Goal: Information Seeking & Learning: Understand process/instructions

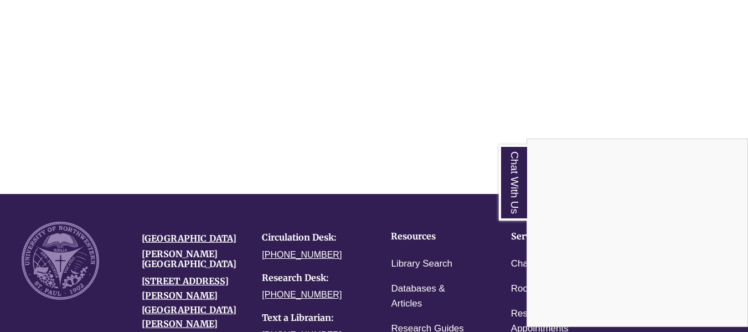
scroll to position [1496, 0]
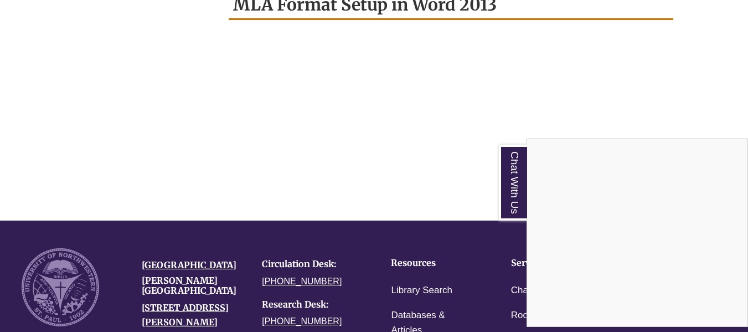
click at [386, 114] on div "Chat With Us" at bounding box center [374, 166] width 748 height 332
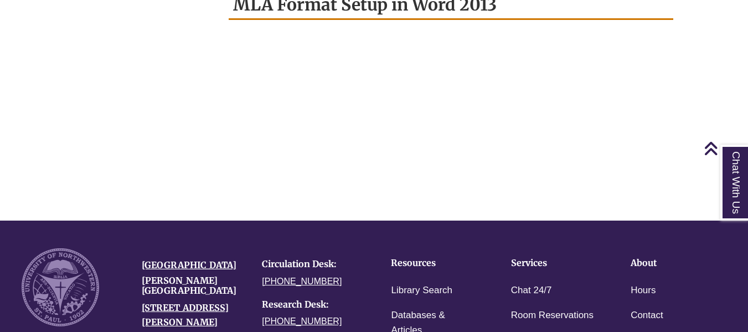
click at [469, 250] on li "Resources" at bounding box center [433, 263] width 103 height 30
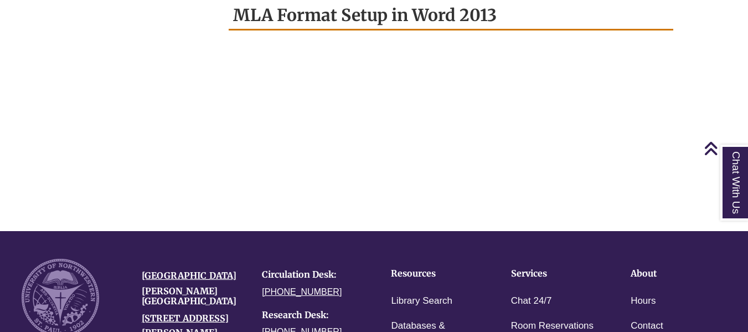
scroll to position [1496, 0]
